Goal: Task Accomplishment & Management: Use online tool/utility

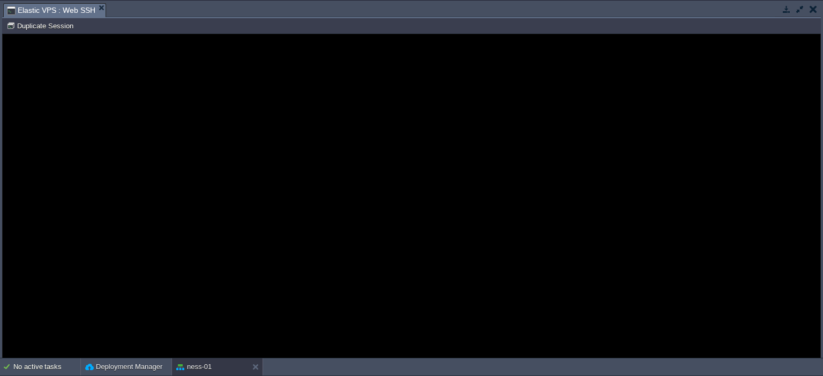
click at [800, 6] on button "button" at bounding box center [800, 9] width 10 height 10
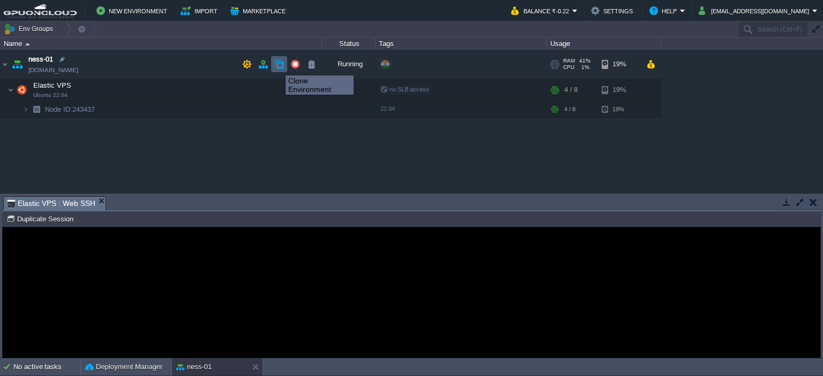
click at [278, 66] on button "button" at bounding box center [279, 64] width 10 height 10
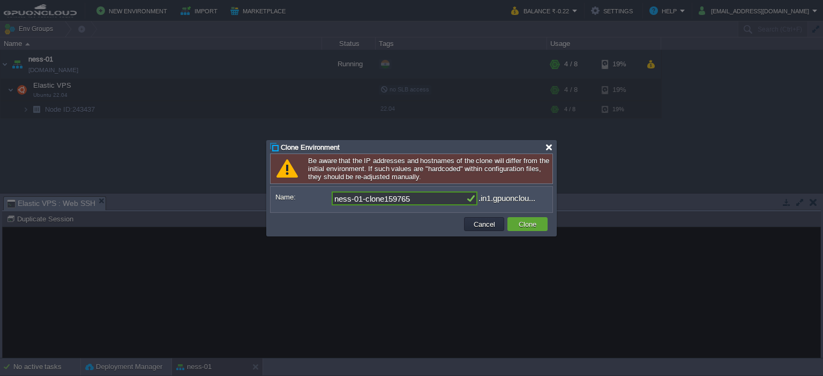
click at [548, 149] on div at bounding box center [549, 148] width 8 height 8
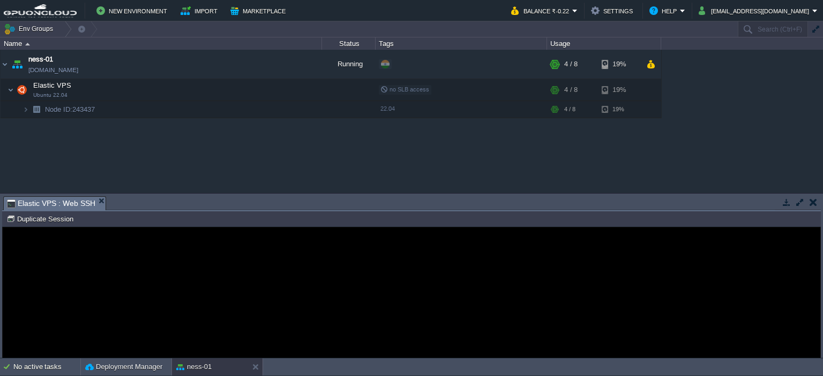
click at [78, 267] on div "Error An error has occurred and this action cannot be completed. If the problem…" at bounding box center [411, 293] width 817 height 87
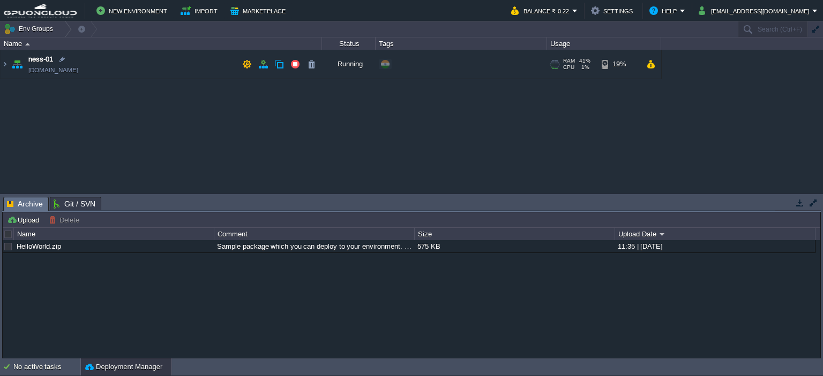
click at [191, 62] on td "ness-01 ness-01.in1.gpuoncloud.in" at bounding box center [161, 64] width 321 height 29
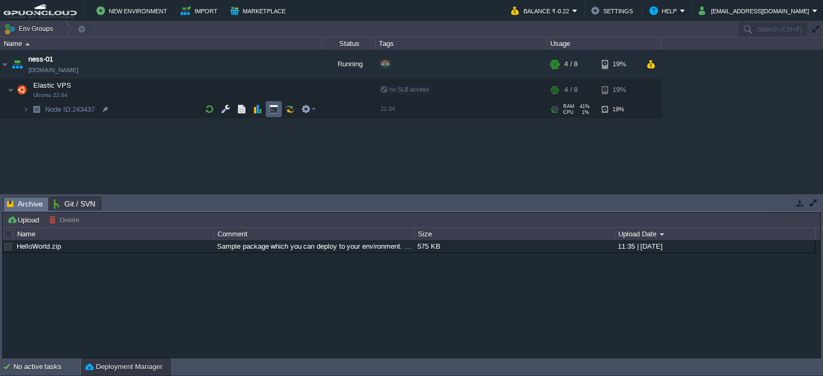
click at [274, 111] on button "button" at bounding box center [274, 109] width 10 height 10
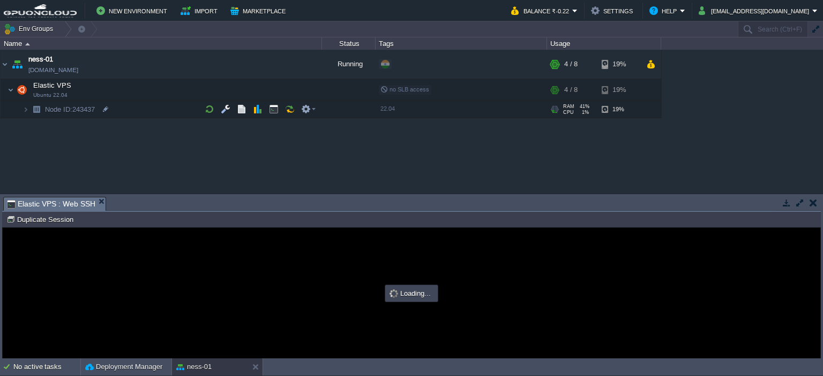
type input "#000000"
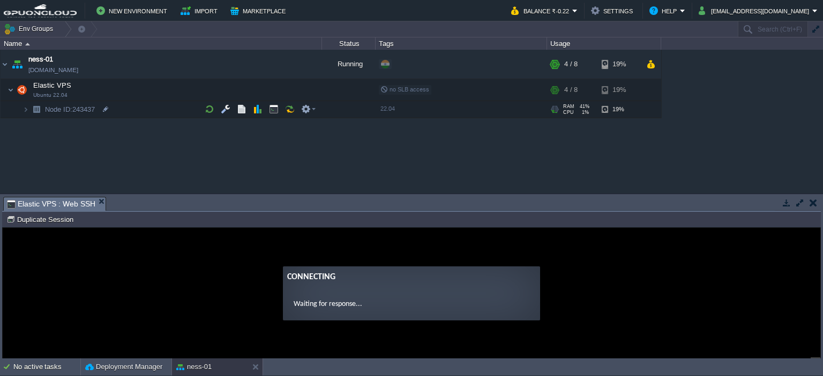
click at [797, 205] on button "button" at bounding box center [800, 203] width 10 height 10
